Goal: Task Accomplishment & Management: Manage account settings

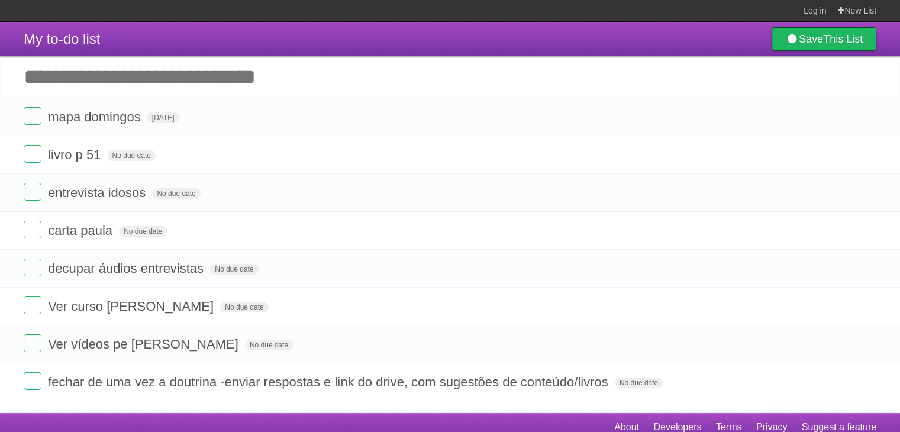
click at [293, 138] on li "livro p 51 No due date White Red Blue Green Purple Orange" at bounding box center [450, 154] width 900 height 38
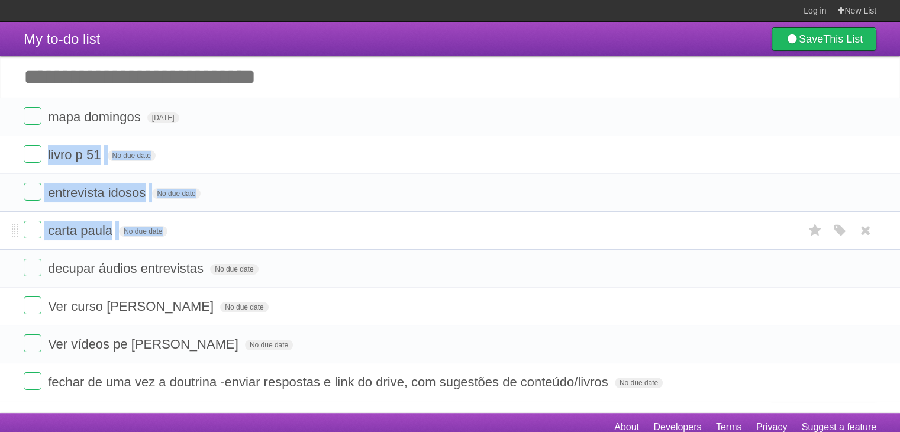
drag, startPoint x: 0, startPoint y: 0, endPoint x: 328, endPoint y: 244, distance: 408.7
click at [328, 244] on ul "mapa [PERSON_NAME][DATE] White Red Blue Green Purple Orange livro p 51 No due d…" at bounding box center [450, 249] width 900 height 303
click at [328, 244] on li "carta paula No due date White Red Blue Green Purple Orange" at bounding box center [450, 230] width 900 height 38
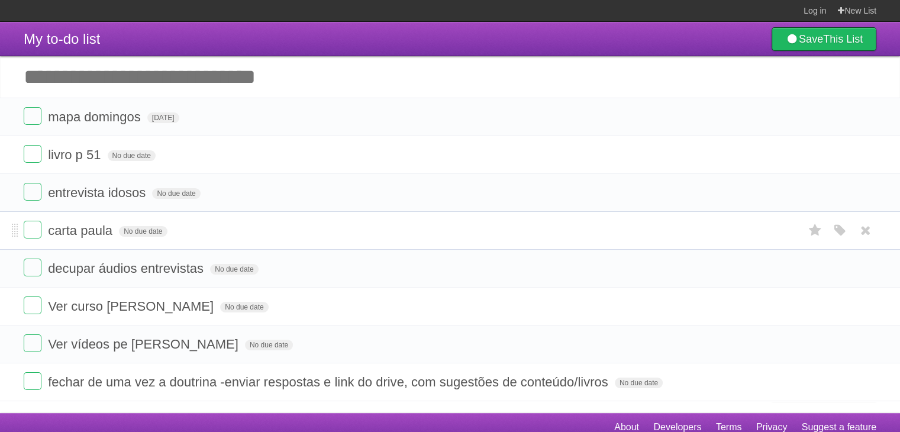
click at [328, 244] on li "carta paula No due date White Red Blue Green Purple Orange" at bounding box center [450, 230] width 900 height 38
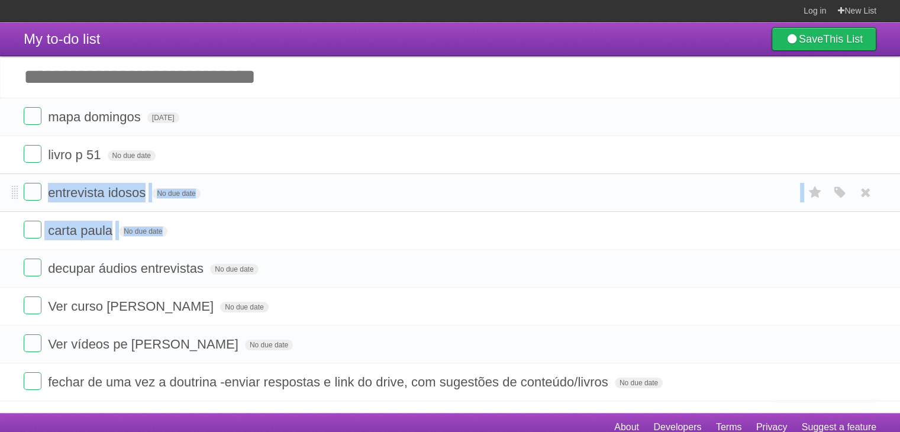
drag, startPoint x: 328, startPoint y: 244, endPoint x: 354, endPoint y: 175, distance: 73.9
click at [354, 175] on ul "mapa [PERSON_NAME][DATE] White Red Blue Green Purple Orange livro p 51 No due d…" at bounding box center [450, 249] width 900 height 303
click at [354, 175] on li "entrevista idosos No due date White Red Blue Green Purple Orange" at bounding box center [450, 192] width 900 height 38
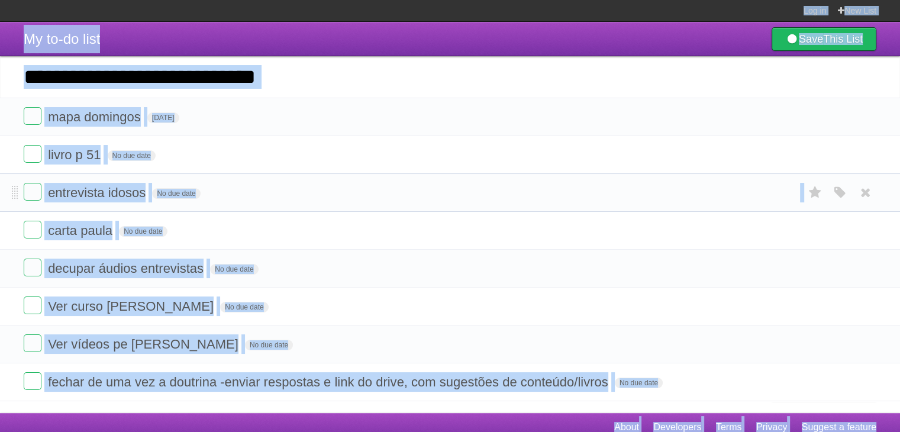
click at [354, 175] on li "entrevista idosos No due date White Red Blue Green Purple Orange" at bounding box center [450, 192] width 900 height 38
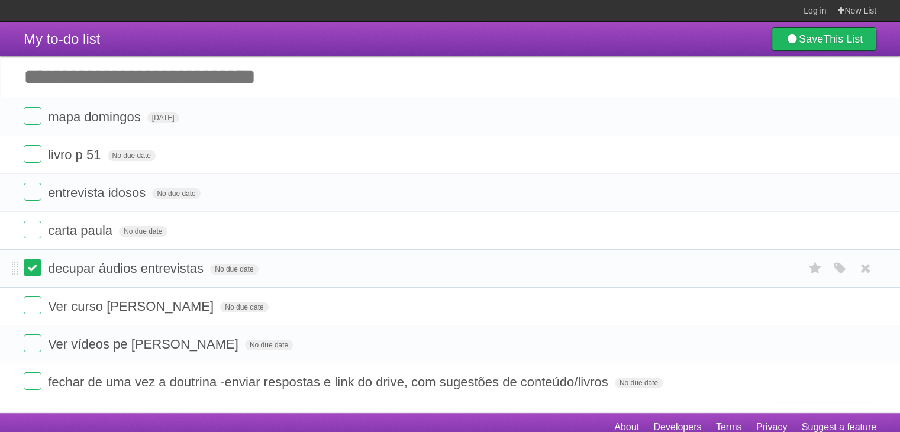
click at [31, 270] on label at bounding box center [33, 267] width 18 height 18
